Goal: Task Accomplishment & Management: Manage account settings

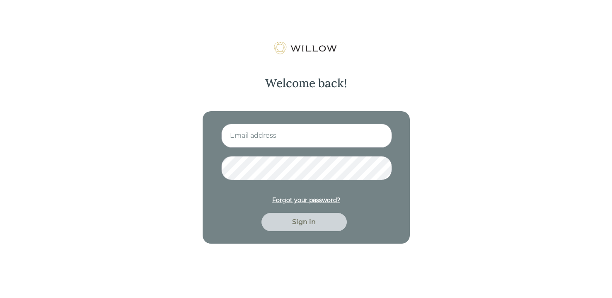
click at [270, 135] on input at bounding box center [306, 136] width 171 height 24
type input "[EMAIL_ADDRESS][DOMAIN_NAME]"
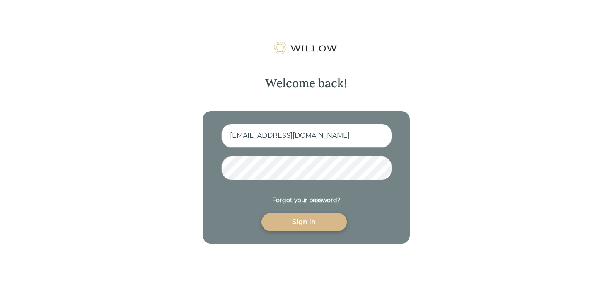
click at [306, 226] on div "Sign in" at bounding box center [304, 222] width 66 height 10
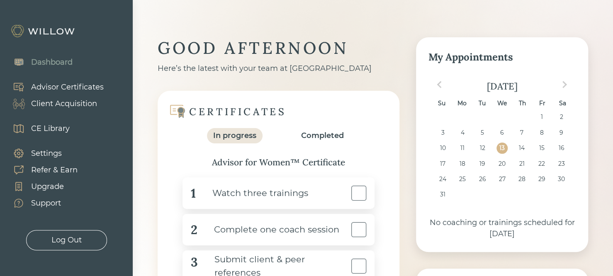
click at [114, 102] on div "Dashboard Advisor Certificates Client Acquisition CE Library Settings Refer & E…" at bounding box center [66, 150] width 133 height 201
click at [68, 88] on div "Advisor Certificates" at bounding box center [67, 87] width 73 height 11
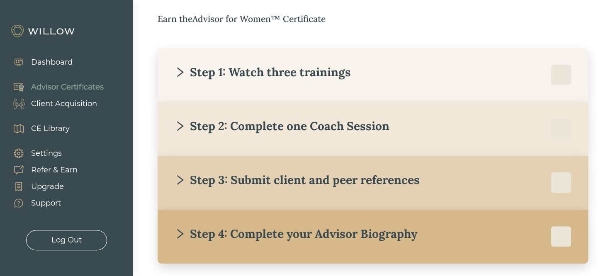
scroll to position [149, 0]
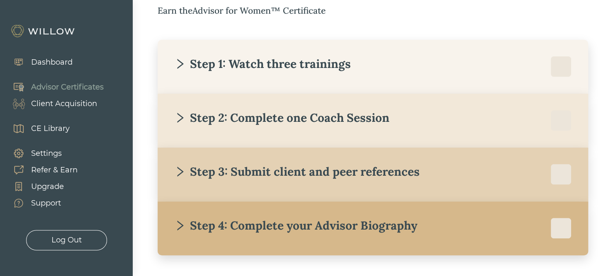
click at [253, 178] on div "Step 3: Submit client and peer references" at bounding box center [296, 171] width 245 height 15
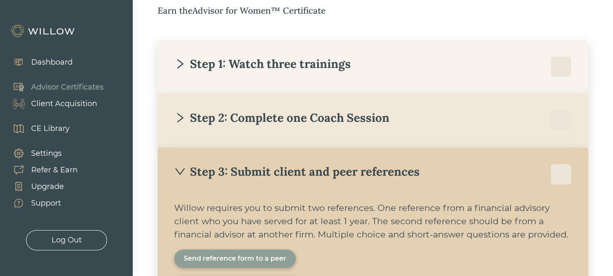
click at [381, 175] on div "Step 3: Submit client and peer references" at bounding box center [296, 171] width 245 height 15
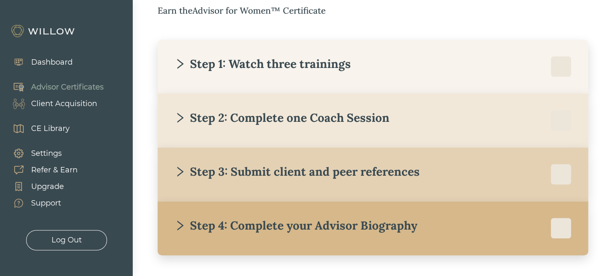
click at [292, 60] on div "Step 1: Watch three trainings" at bounding box center [262, 63] width 177 height 15
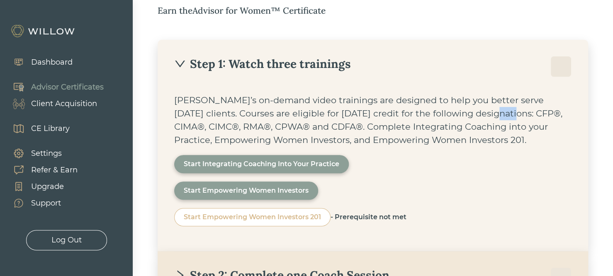
drag, startPoint x: 453, startPoint y: 114, endPoint x: 472, endPoint y: 119, distance: 19.1
click at [472, 119] on div "[PERSON_NAME]’s on-demand video trainings are designed to help you better serve…" at bounding box center [372, 120] width 397 height 53
click at [418, 125] on div "[PERSON_NAME]’s on-demand video trainings are designed to help you better serve…" at bounding box center [372, 120] width 397 height 53
click at [308, 60] on div "Step 1: Watch three trainings" at bounding box center [262, 63] width 177 height 15
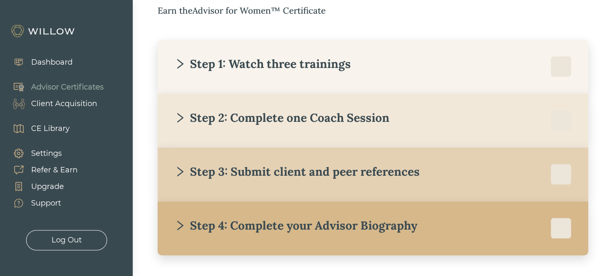
click at [82, 104] on div "Client Acquisition" at bounding box center [64, 103] width 66 height 11
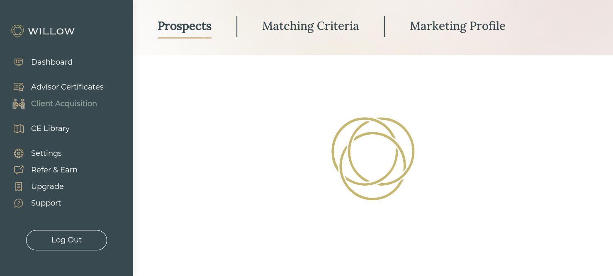
scroll to position [76, 0]
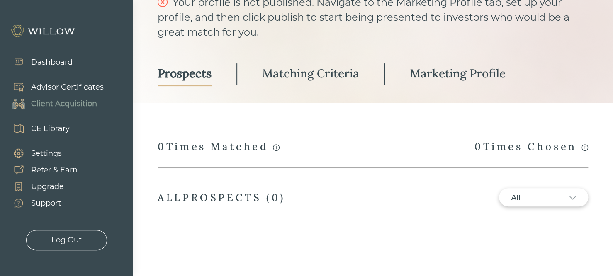
click at [98, 87] on div "Advisor Certificates" at bounding box center [67, 87] width 73 height 11
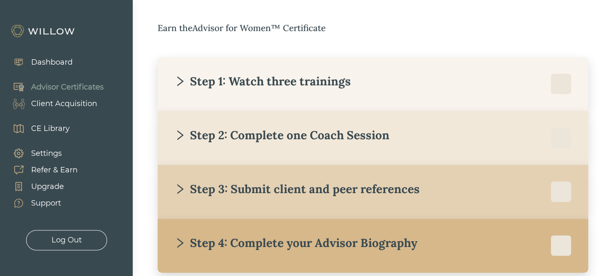
scroll to position [149, 0]
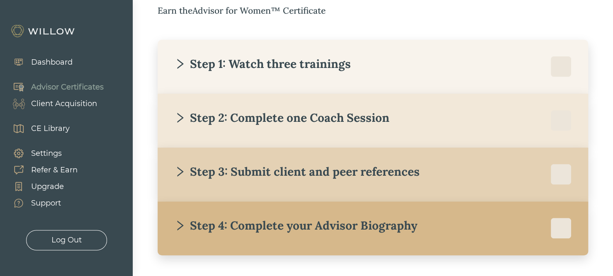
click at [279, 64] on div "Step 1: Watch three trainings" at bounding box center [262, 63] width 177 height 15
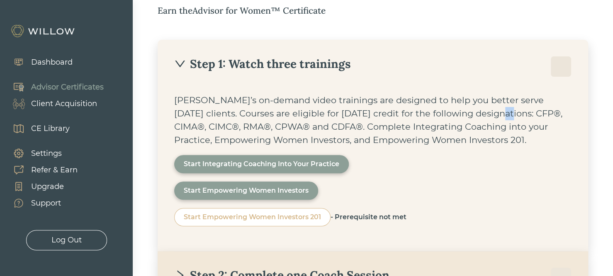
drag, startPoint x: 456, startPoint y: 116, endPoint x: 471, endPoint y: 116, distance: 14.5
click at [471, 116] on div "[PERSON_NAME]’s on-demand video trainings are designed to help you better serve…" at bounding box center [372, 120] width 397 height 53
click at [55, 125] on div "CE Library" at bounding box center [50, 128] width 39 height 11
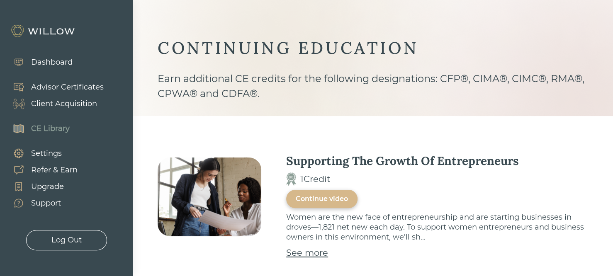
click at [80, 87] on div "Advisor Certificates" at bounding box center [67, 87] width 73 height 11
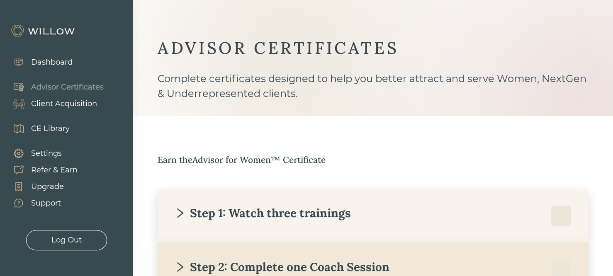
click at [65, 104] on div "Client Acquisition" at bounding box center [64, 103] width 66 height 11
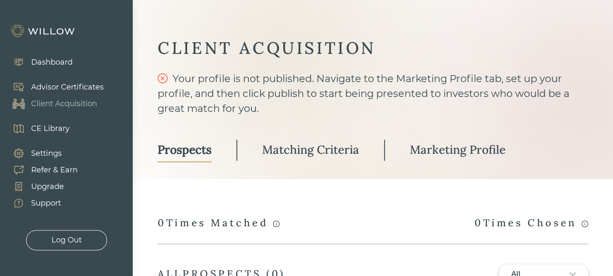
click at [278, 153] on div "Matching Criteria" at bounding box center [310, 149] width 97 height 15
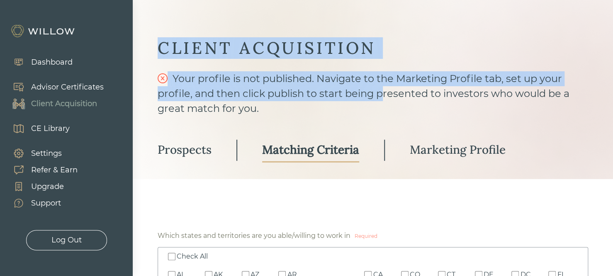
drag, startPoint x: 359, startPoint y: 39, endPoint x: 390, endPoint y: 104, distance: 72.3
click at [390, 104] on div "CLIENT ACQUISITION Your profile is not published. Navigate to the Marketing Pro…" at bounding box center [373, 89] width 480 height 179
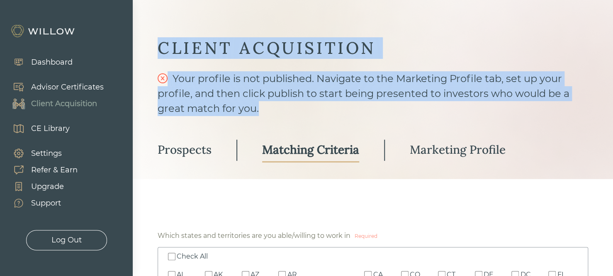
click at [391, 104] on div "Your profile is not published. Navigate to the Marketing Profile tab, set up yo…" at bounding box center [373, 93] width 430 height 45
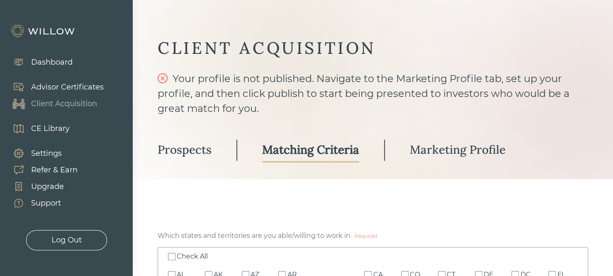
click at [68, 103] on div "Client Acquisition" at bounding box center [64, 103] width 66 height 11
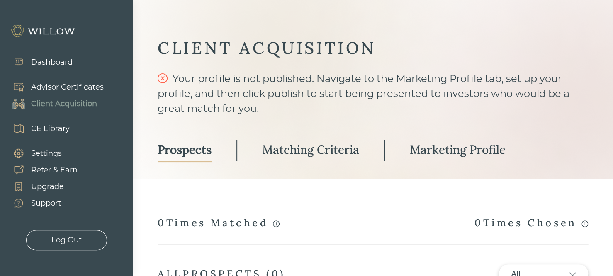
click at [45, 85] on div "Advisor Certificates" at bounding box center [67, 87] width 73 height 11
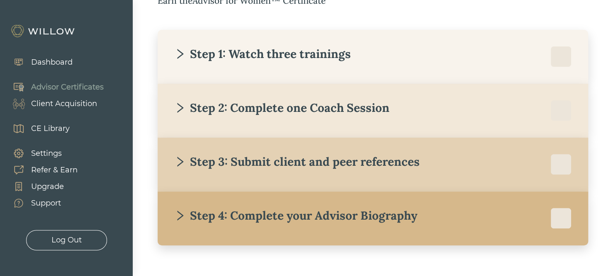
scroll to position [179, 0]
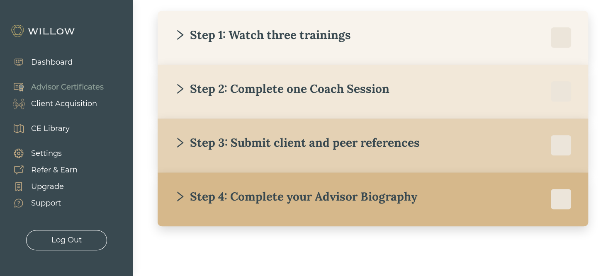
click at [68, 104] on div "Client Acquisition" at bounding box center [64, 103] width 66 height 11
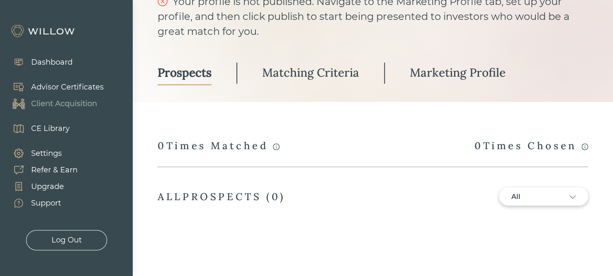
scroll to position [76, 0]
click at [313, 70] on div "Matching Criteria" at bounding box center [310, 73] width 97 height 15
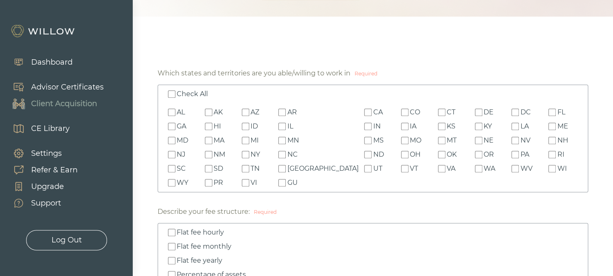
scroll to position [126, 0]
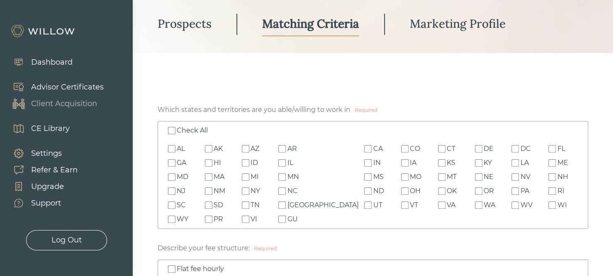
click at [172, 129] on input "Check All" at bounding box center [171, 130] width 7 height 7
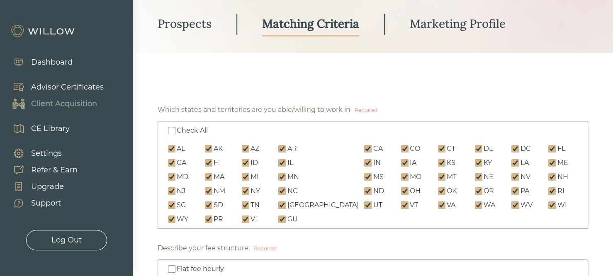
checkbox input "true"
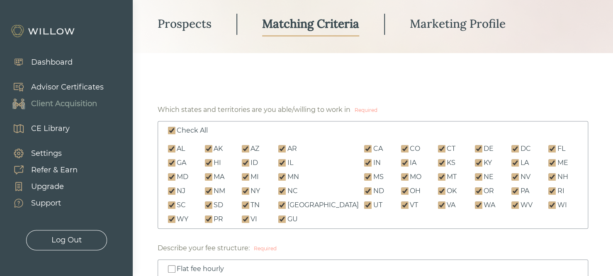
checkbox input "true"
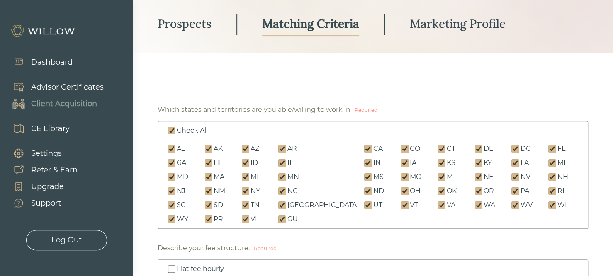
checkbox input "true"
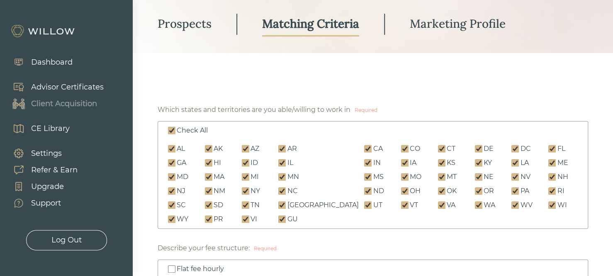
checkbox input "true"
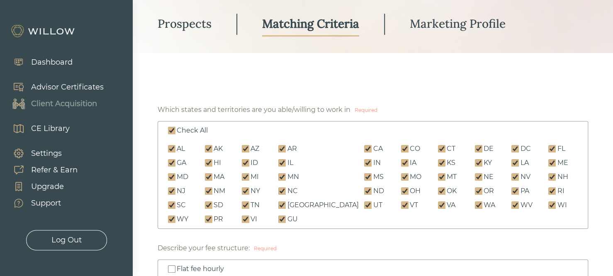
checkbox input "true"
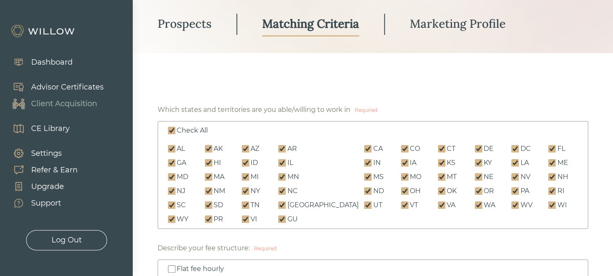
checkbox input "true"
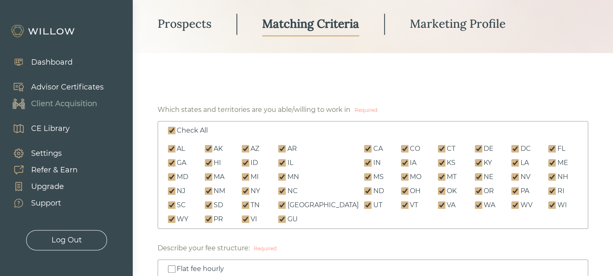
checkbox input "true"
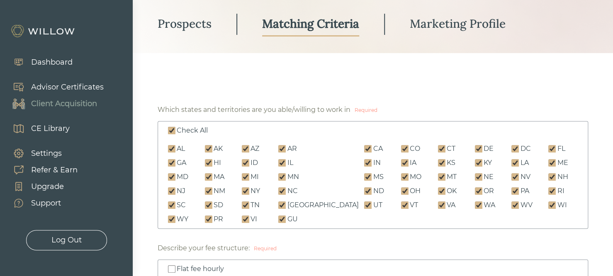
checkbox input "true"
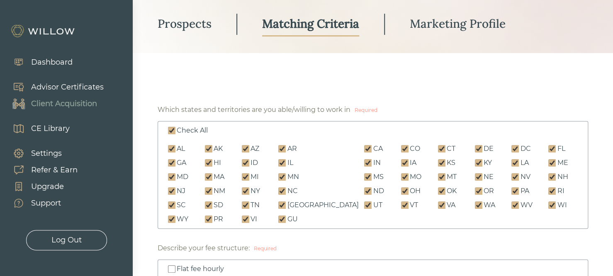
checkbox input "true"
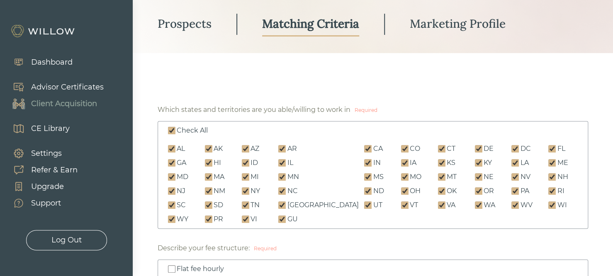
checkbox input "true"
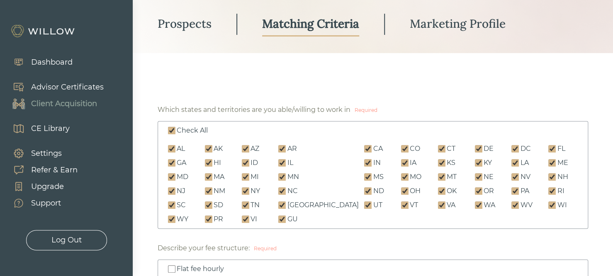
checkbox input "true"
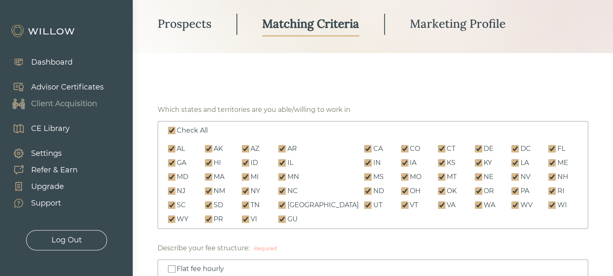
click at [175, 130] on input "Check All" at bounding box center [171, 130] width 7 height 7
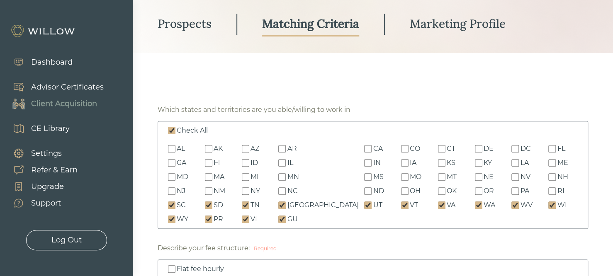
checkbox input "false"
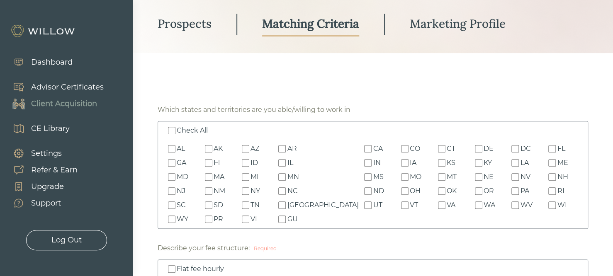
checkbox input "false"
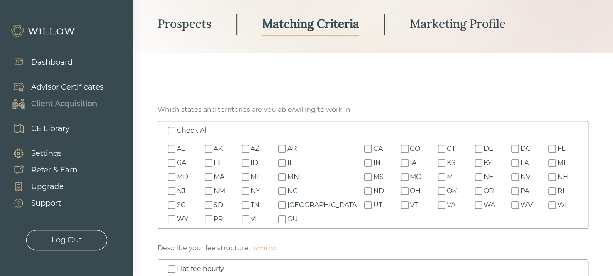
checkbox input "false"
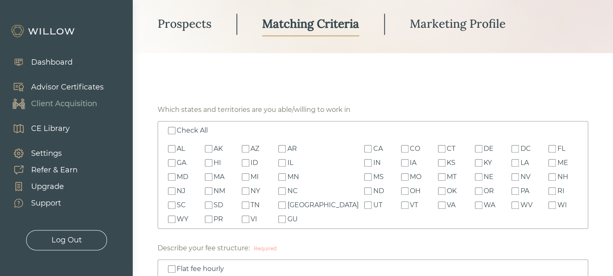
checkbox input "false"
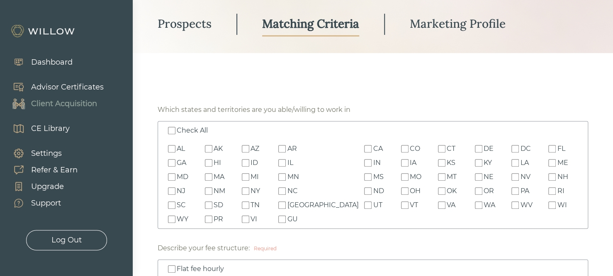
checkbox input "false"
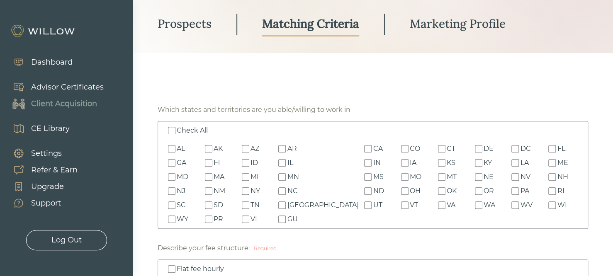
checkbox input "false"
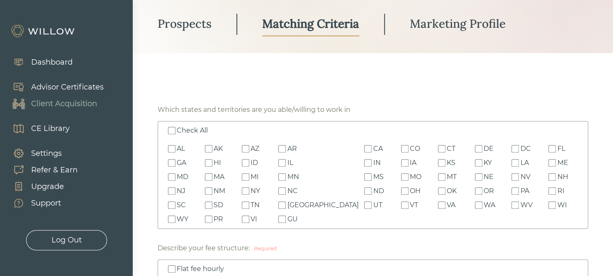
checkbox input "false"
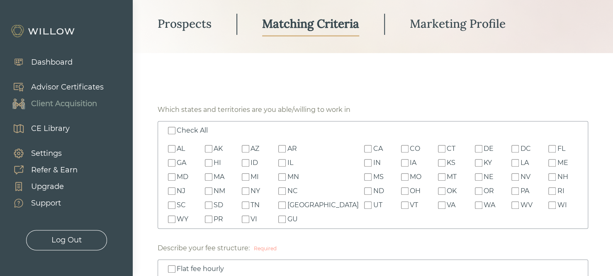
checkbox input "false"
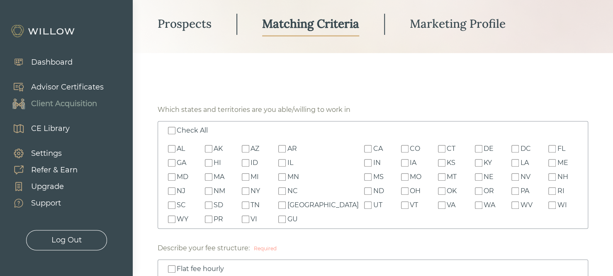
checkbox input "false"
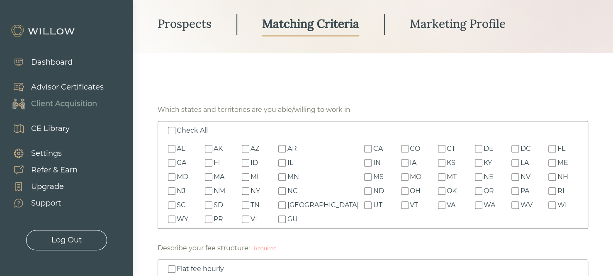
checkbox input "false"
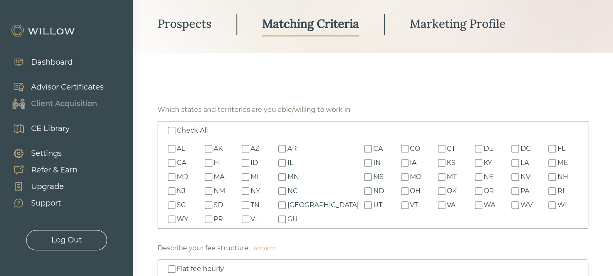
checkbox input "false"
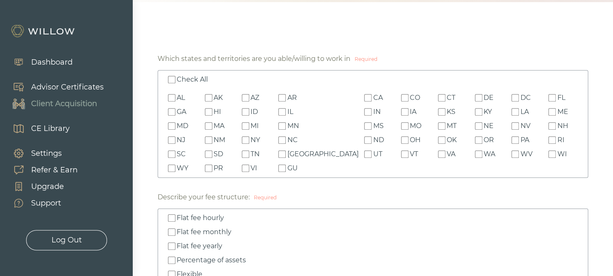
scroll to position [161, 0]
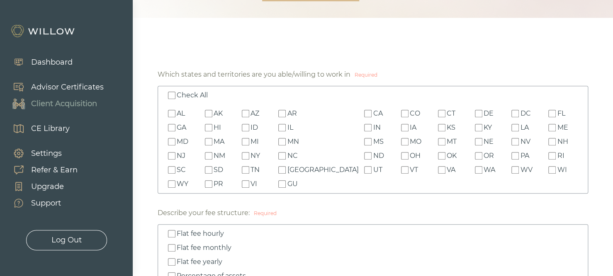
drag, startPoint x: 294, startPoint y: 51, endPoint x: 417, endPoint y: 92, distance: 129.5
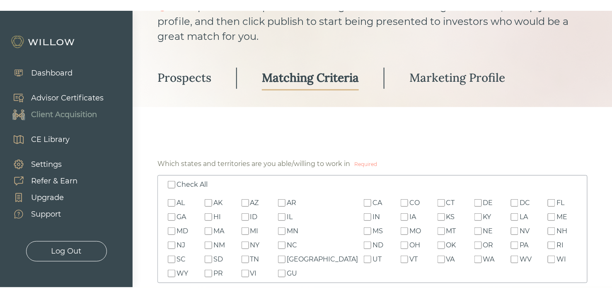
scroll to position [0, 0]
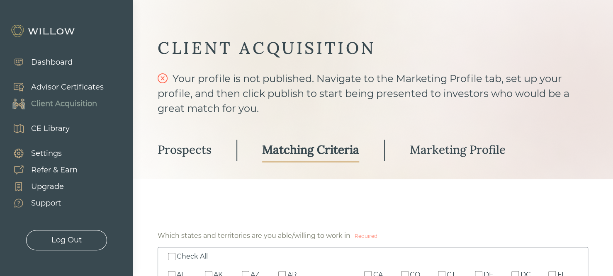
click at [59, 62] on div "Dashboard" at bounding box center [51, 62] width 41 height 11
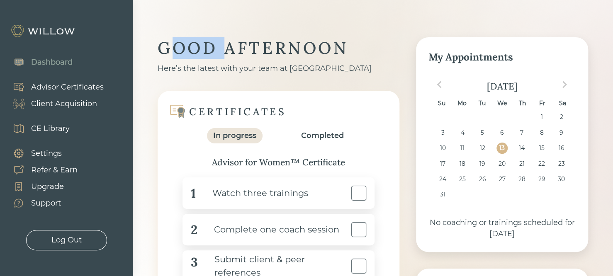
drag, startPoint x: 167, startPoint y: 46, endPoint x: 304, endPoint y: 55, distance: 137.5
click at [304, 55] on div "GOOD AFTERNOON" at bounding box center [279, 48] width 242 height 22
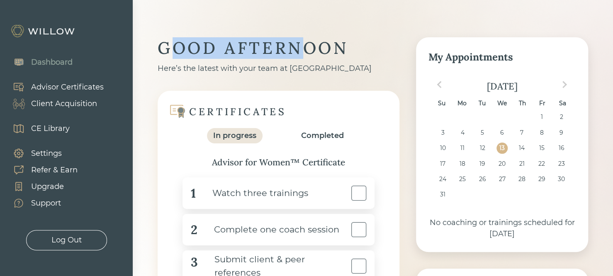
click at [304, 55] on div "GOOD AFTERNOON" at bounding box center [279, 48] width 242 height 22
drag, startPoint x: 302, startPoint y: 34, endPoint x: 325, endPoint y: 53, distance: 30.3
click at [325, 53] on div "GOOD AFTERNOON" at bounding box center [279, 48] width 242 height 22
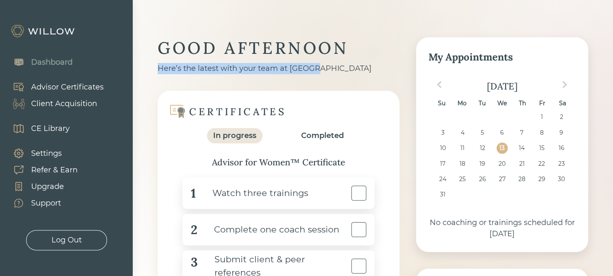
drag, startPoint x: 329, startPoint y: 71, endPoint x: 347, endPoint y: 29, distance: 45.4
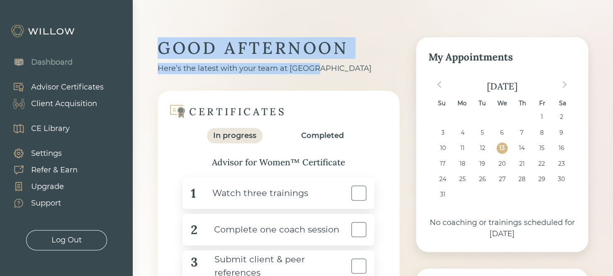
drag, startPoint x: 375, startPoint y: 68, endPoint x: 374, endPoint y: 79, distance: 11.3
click at [374, 79] on div "GOOD AFTERNOON Here’s the latest with your team at Willow CERTIFICATES In progr…" at bounding box center [279, 190] width 242 height 306
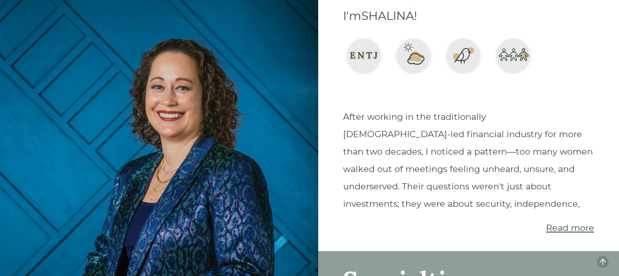
scroll to position [100, 0]
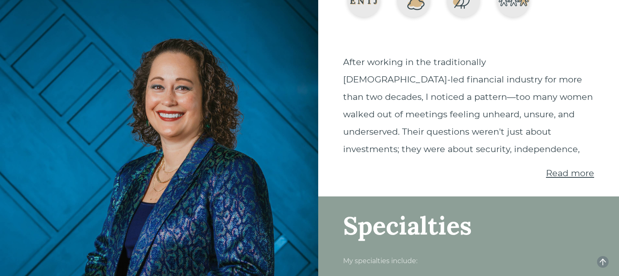
click at [562, 177] on span "Read more" at bounding box center [570, 173] width 48 height 10
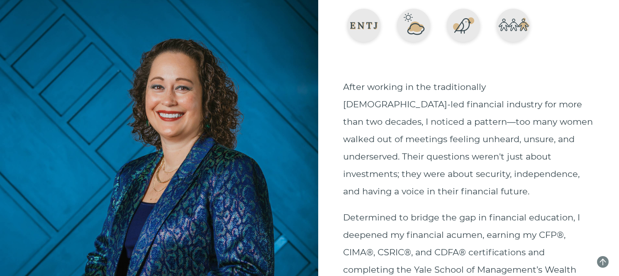
scroll to position [0, 0]
